Goal: Information Seeking & Learning: Find specific fact

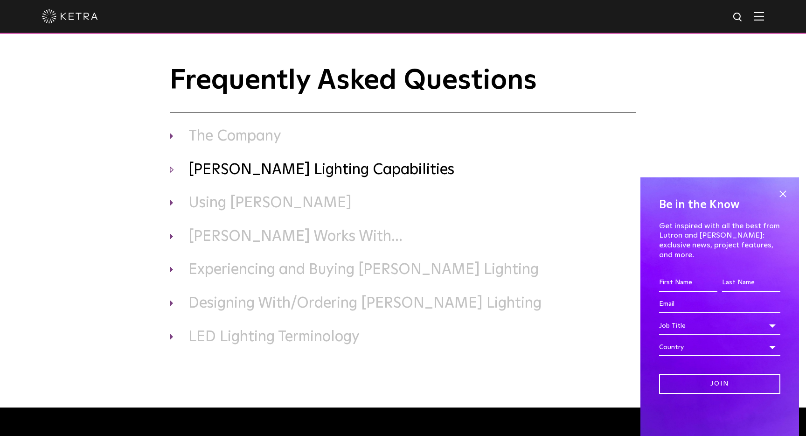
click at [249, 168] on h3 "[PERSON_NAME] Lighting Capabilities" at bounding box center [403, 171] width 467 height 20
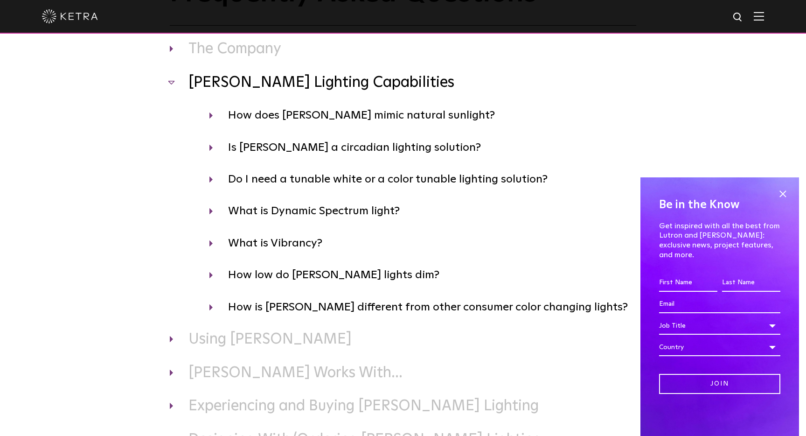
scroll to position [104, 0]
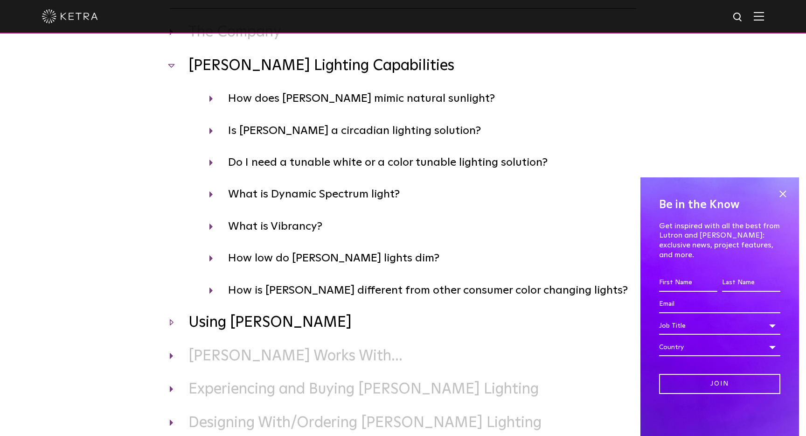
click at [234, 323] on h3 "Using [PERSON_NAME]" at bounding box center [403, 323] width 467 height 20
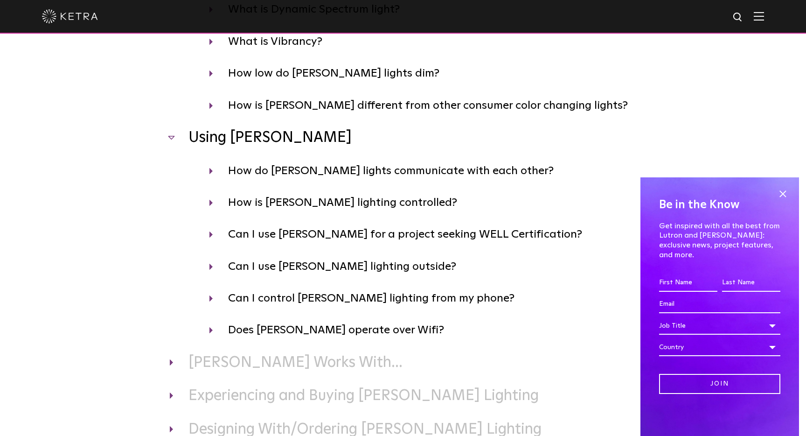
scroll to position [292, 0]
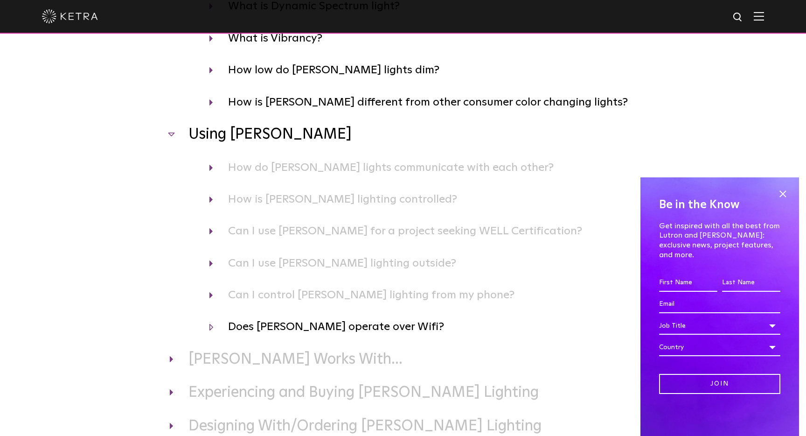
click at [261, 327] on h4 "Does [PERSON_NAME] operate over Wifi?" at bounding box center [422, 327] width 427 height 18
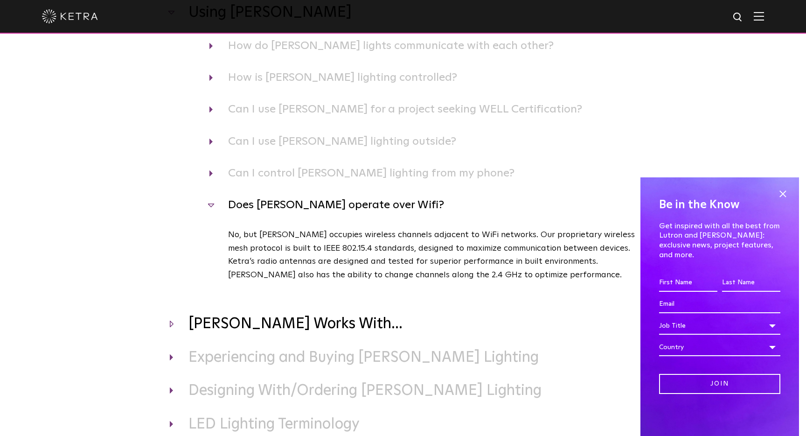
scroll to position [419, 0]
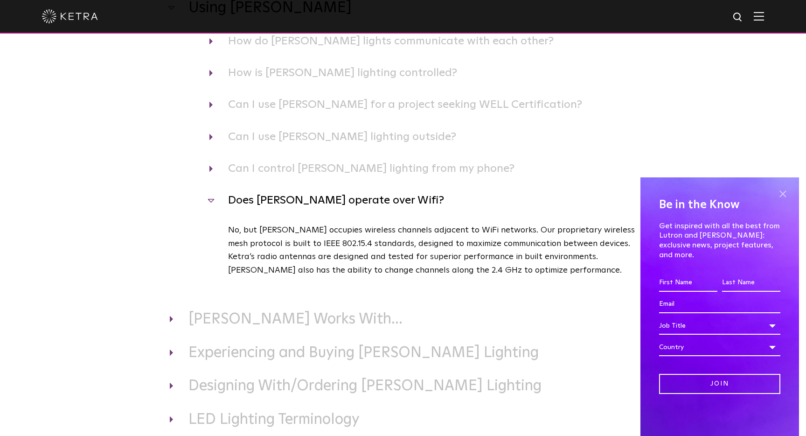
click at [784, 201] on span at bounding box center [783, 194] width 14 height 14
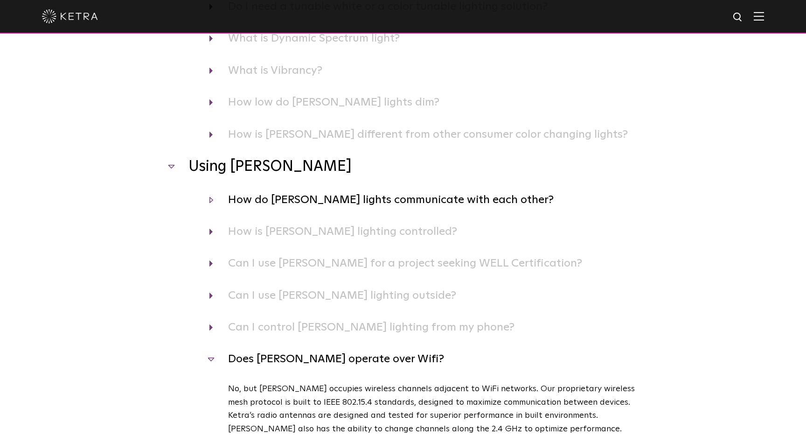
scroll to position [250, 0]
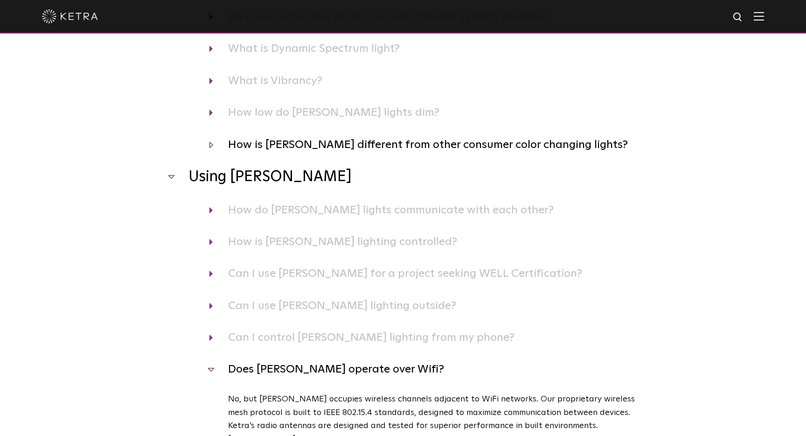
click at [339, 146] on h4 "How is [PERSON_NAME] different from other consumer color changing lights?" at bounding box center [422, 145] width 427 height 18
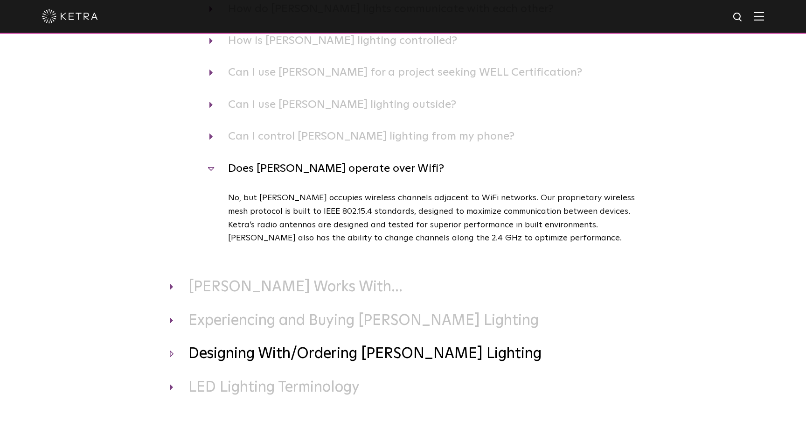
scroll to position [633, 0]
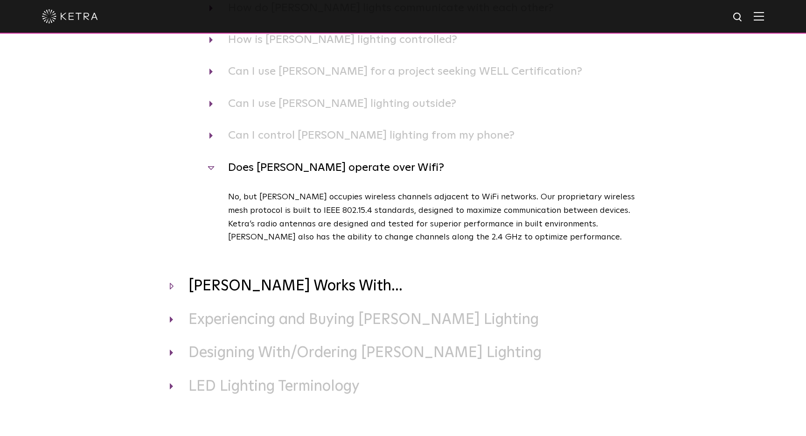
click at [255, 277] on h3 "[PERSON_NAME] Works With..." at bounding box center [403, 287] width 467 height 20
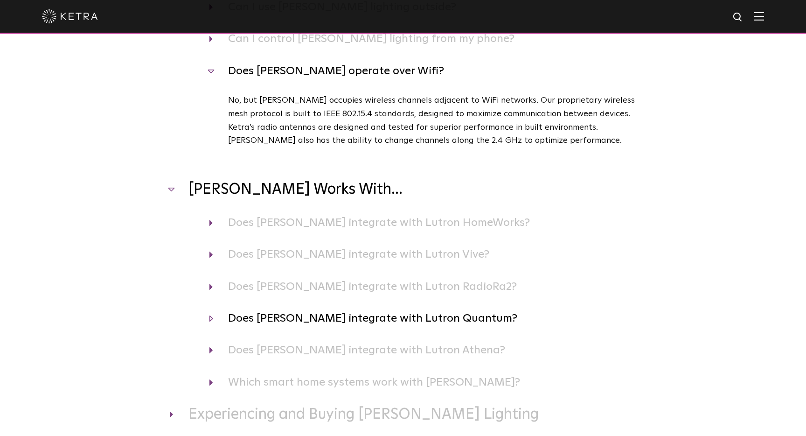
scroll to position [736, 0]
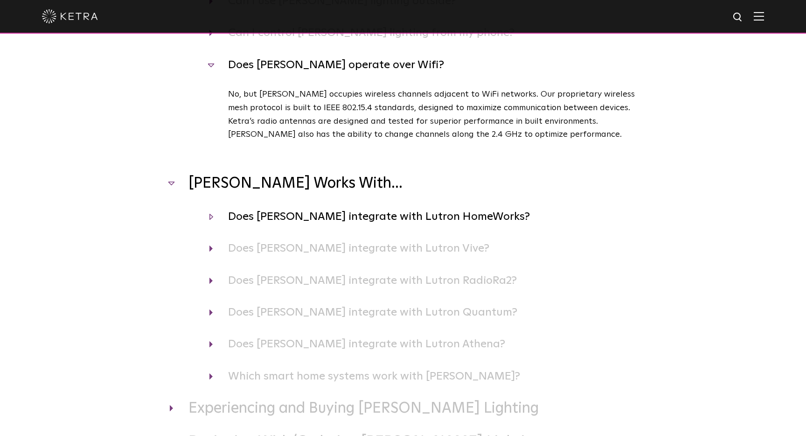
click at [381, 208] on h4 "Does [PERSON_NAME] integrate with Lutron HomeWorks?" at bounding box center [422, 217] width 427 height 18
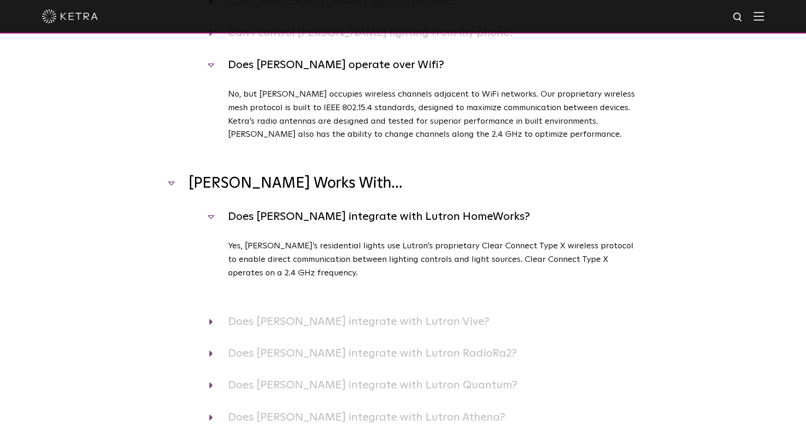
click at [381, 208] on h4 "Does [PERSON_NAME] integrate with Lutron HomeWorks?" at bounding box center [422, 217] width 427 height 18
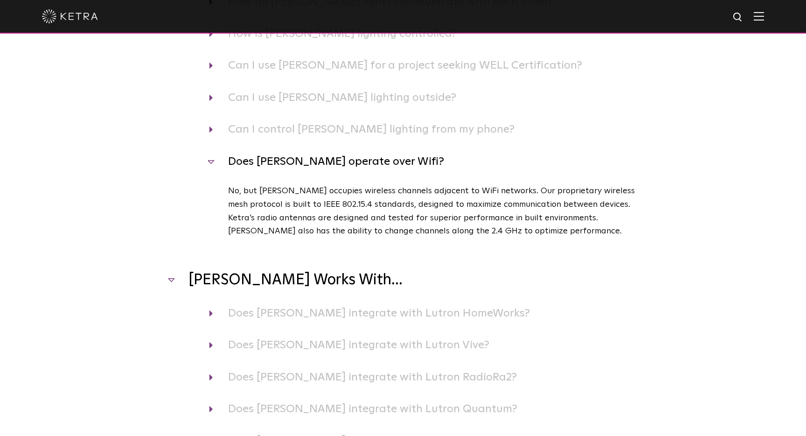
scroll to position [627, 0]
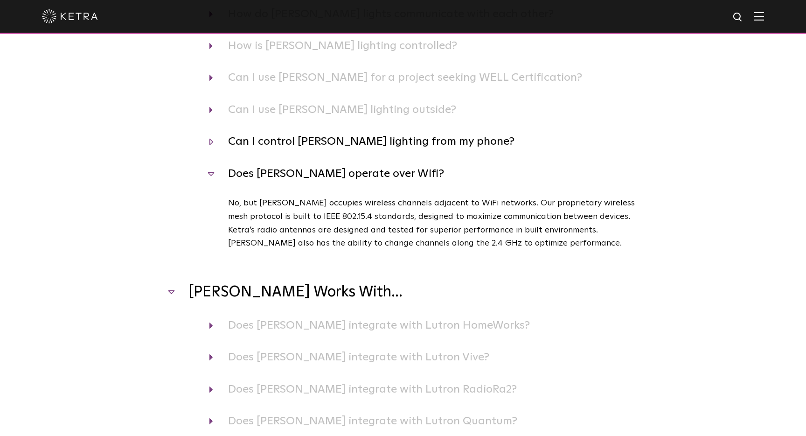
click at [265, 133] on h4 "Can I control [PERSON_NAME] lighting from my phone?" at bounding box center [422, 142] width 427 height 18
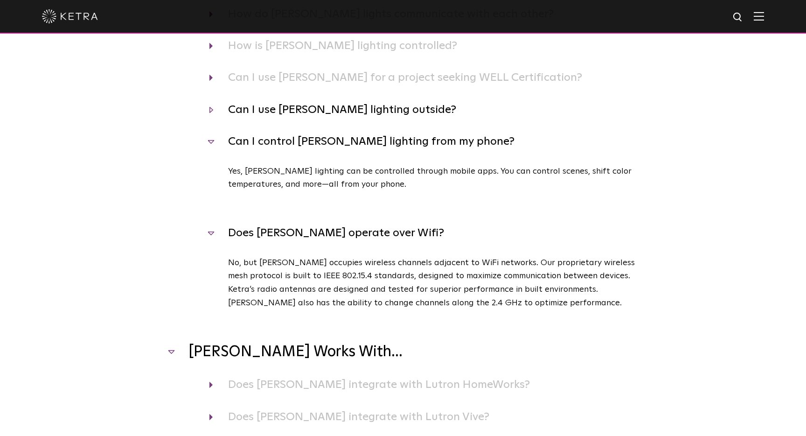
click at [284, 101] on h4 "Can I use [PERSON_NAME] lighting outside?" at bounding box center [422, 110] width 427 height 18
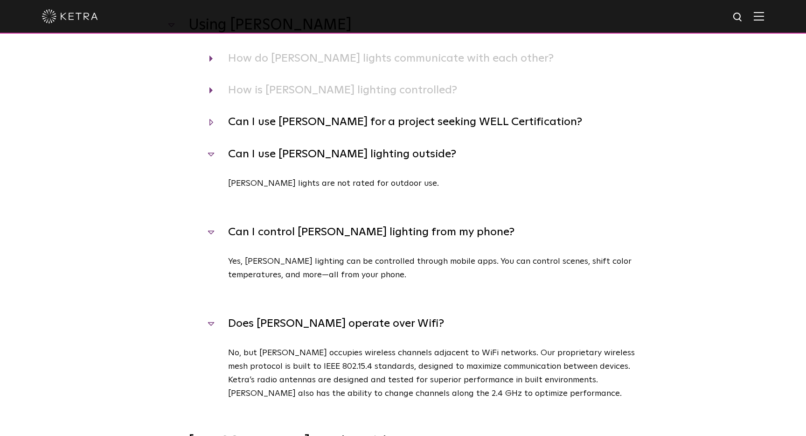
scroll to position [586, 0]
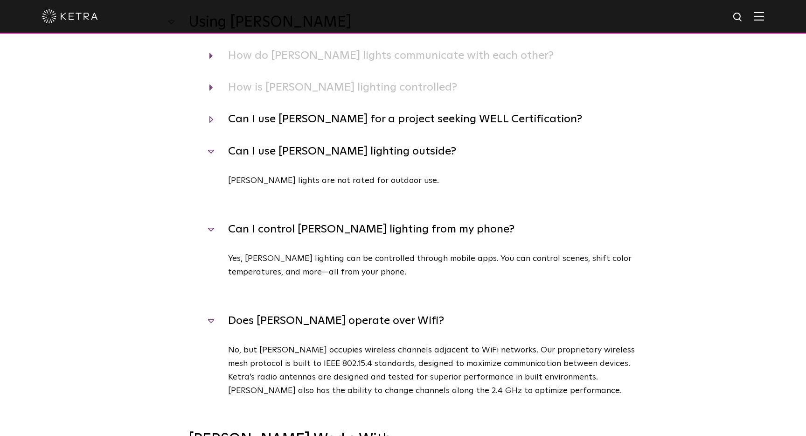
click at [276, 110] on h4 "Can I use [PERSON_NAME] for a project seeking WELL Certification?" at bounding box center [422, 119] width 427 height 18
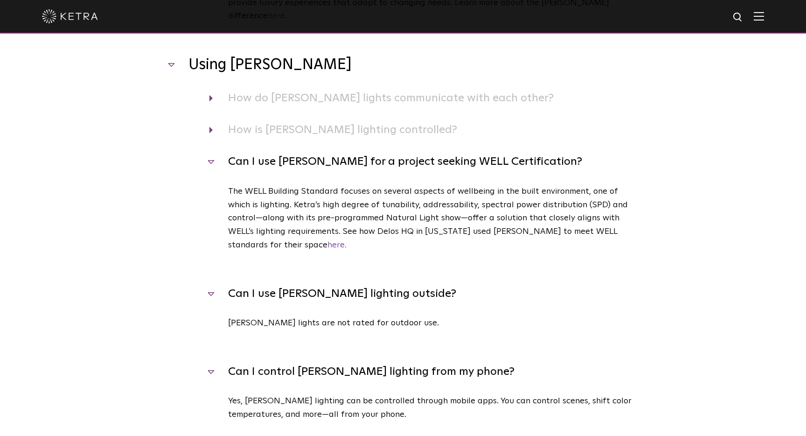
scroll to position [533, 0]
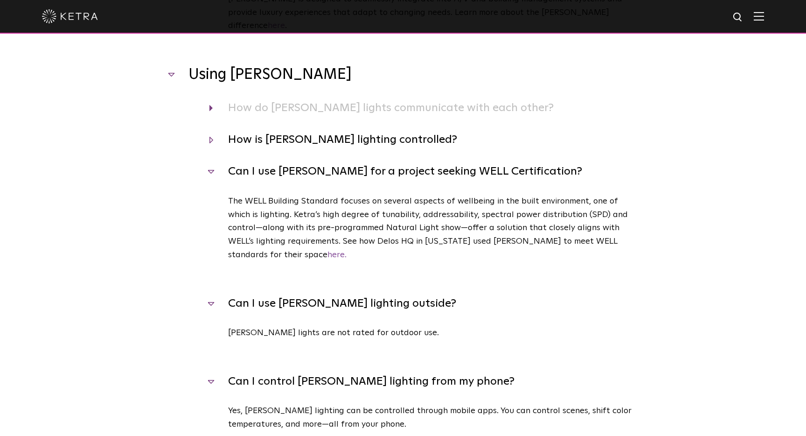
click at [259, 131] on h4 "How is [PERSON_NAME] lighting controlled?" at bounding box center [422, 140] width 427 height 18
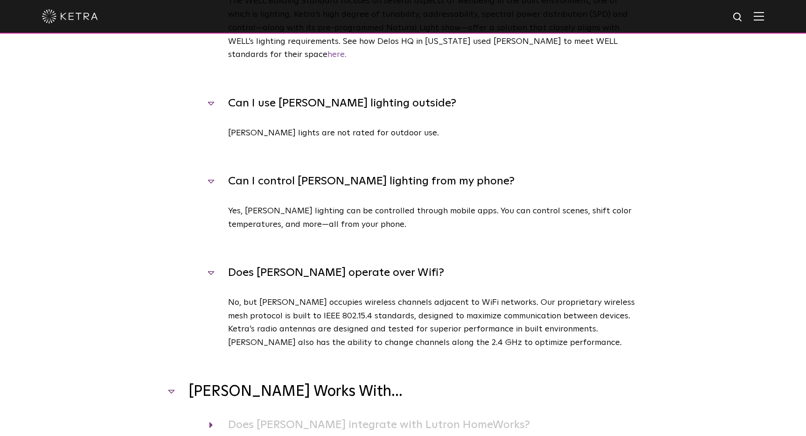
scroll to position [816, 0]
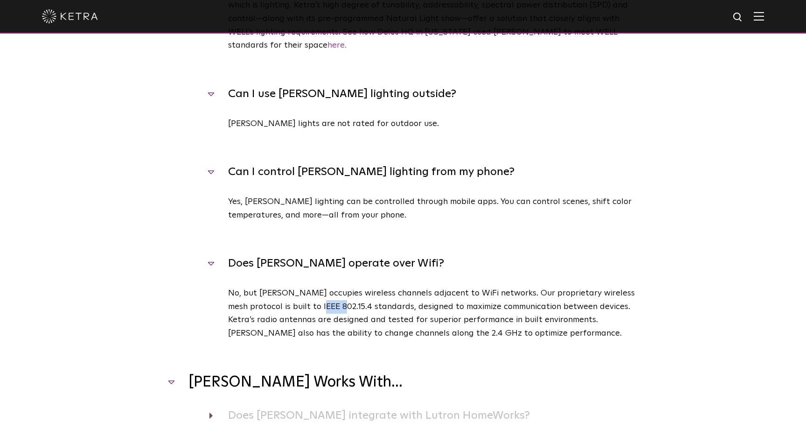
drag, startPoint x: 351, startPoint y: 292, endPoint x: 335, endPoint y: 293, distance: 15.9
click at [335, 293] on p "No, but [PERSON_NAME] occupies wireless channels adjacent to WiFi networks. Our…" at bounding box center [432, 313] width 408 height 54
drag, startPoint x: 335, startPoint y: 293, endPoint x: 323, endPoint y: 293, distance: 11.7
click at [335, 293] on p "No, but [PERSON_NAME] occupies wireless channels adjacent to WiFi networks. Our…" at bounding box center [432, 313] width 408 height 54
click at [300, 294] on p "No, but [PERSON_NAME] occupies wireless channels adjacent to WiFi networks. Our…" at bounding box center [432, 313] width 408 height 54
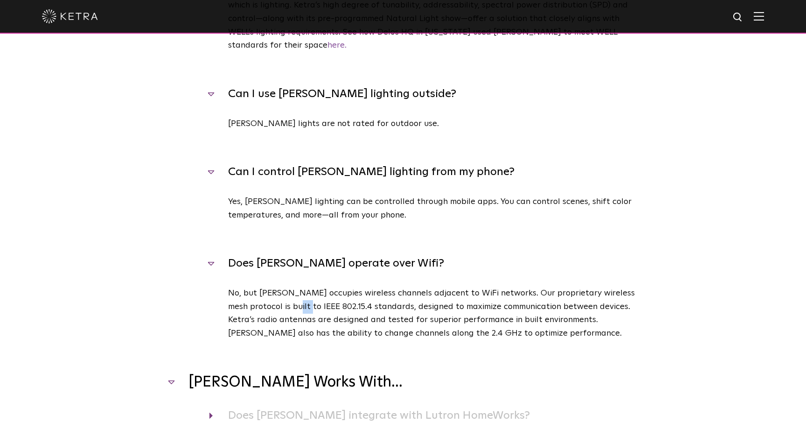
drag, startPoint x: 300, startPoint y: 294, endPoint x: 317, endPoint y: 293, distance: 16.4
click at [318, 293] on p "No, but [PERSON_NAME] occupies wireless channels adjacent to WiFi networks. Our…" at bounding box center [432, 313] width 408 height 54
drag, startPoint x: 298, startPoint y: 294, endPoint x: 350, endPoint y: 294, distance: 51.8
click at [349, 294] on p "No, but [PERSON_NAME] occupies wireless channels adjacent to WiFi networks. Our…" at bounding box center [432, 313] width 408 height 54
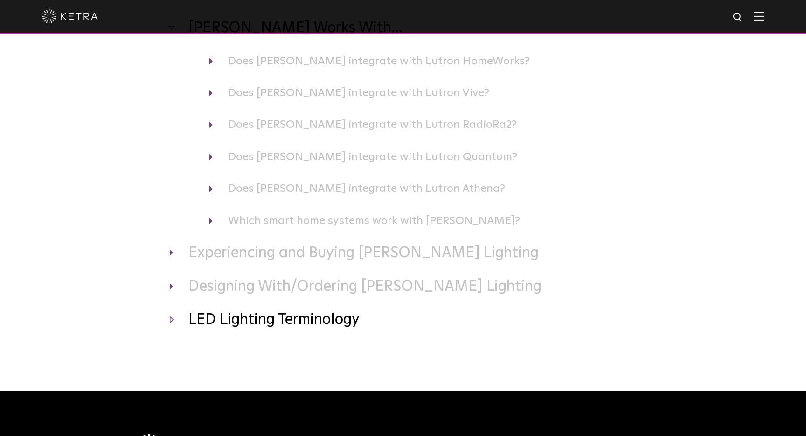
scroll to position [1198, 0]
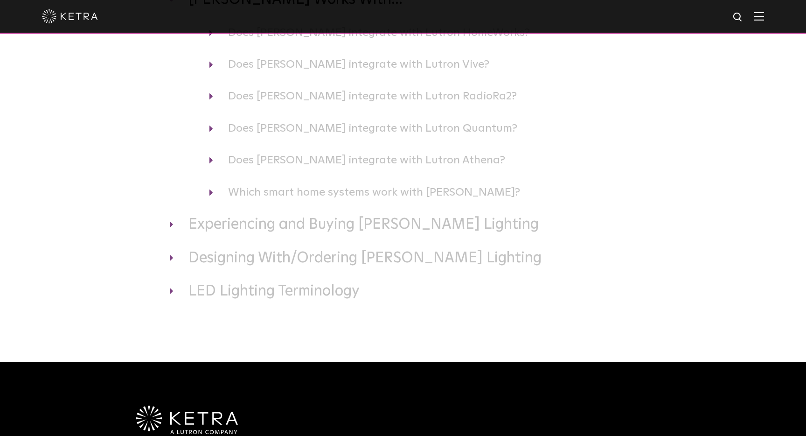
copy p "IEEE 802.15.4"
